Goal: Information Seeking & Learning: Learn about a topic

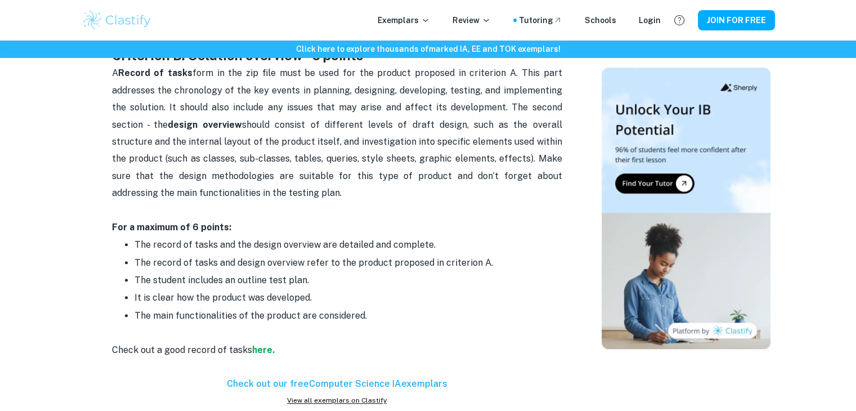
scroll to position [788, 0]
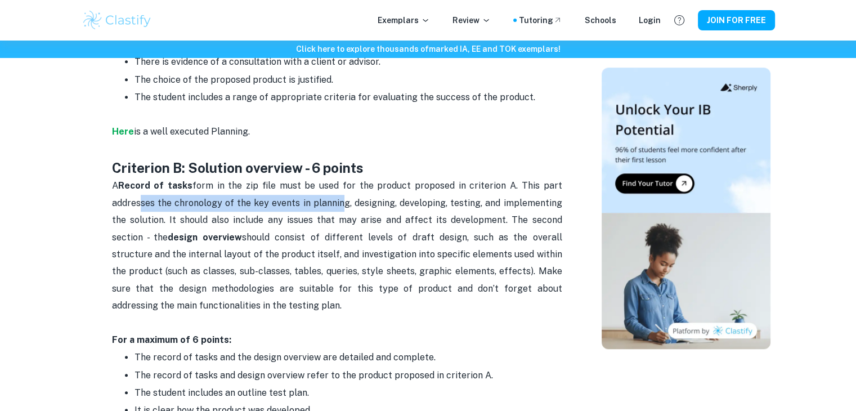
drag, startPoint x: 140, startPoint y: 180, endPoint x: 342, endPoint y: 177, distance: 202.1
click at [342, 177] on p "A Record of tasks form in the zip file must be used for the product proposed in…" at bounding box center [337, 262] width 450 height 171
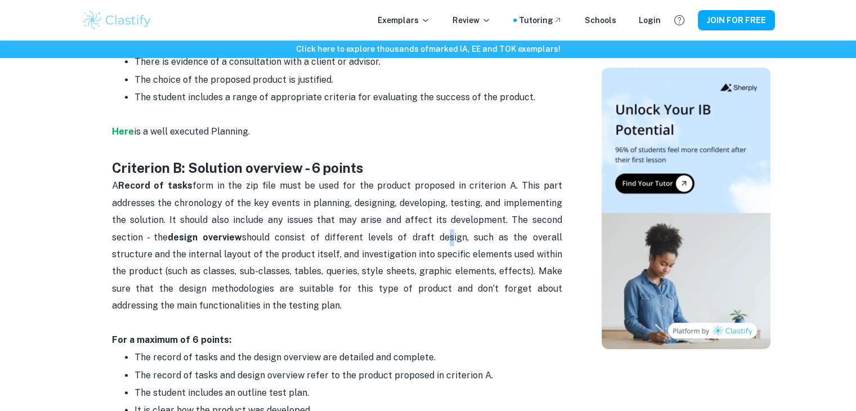
click at [387, 217] on span "A Record of tasks form in the zip file must be used for the product proposed in…" at bounding box center [338, 245] width 453 height 131
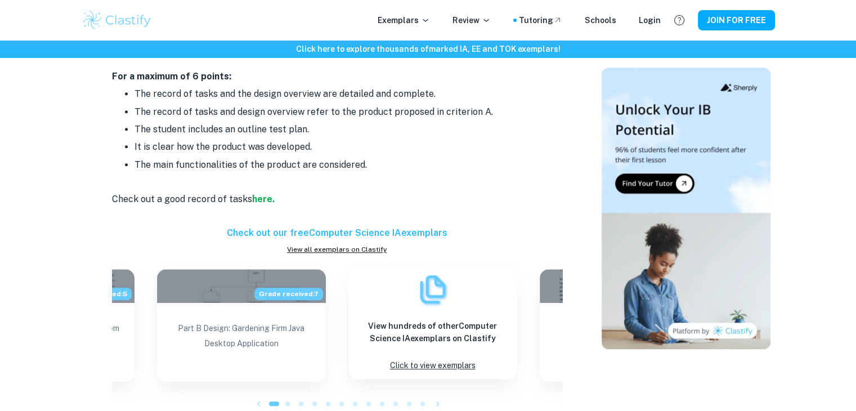
scroll to position [1070, 0]
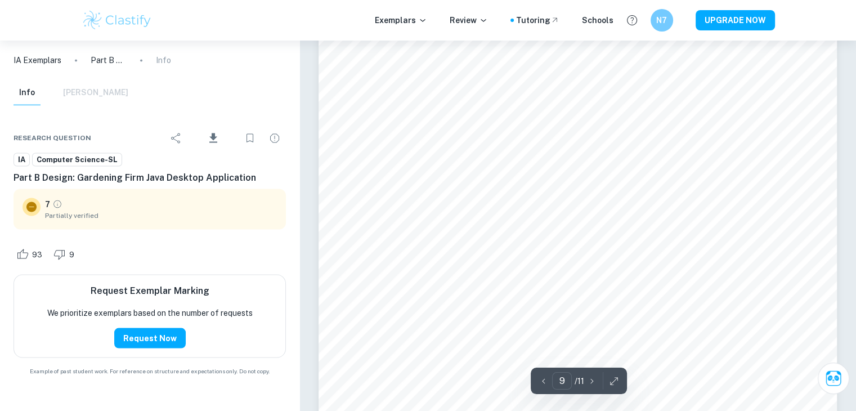
scroll to position [6136, 0]
type input "1"
